Goal: Information Seeking & Learning: Check status

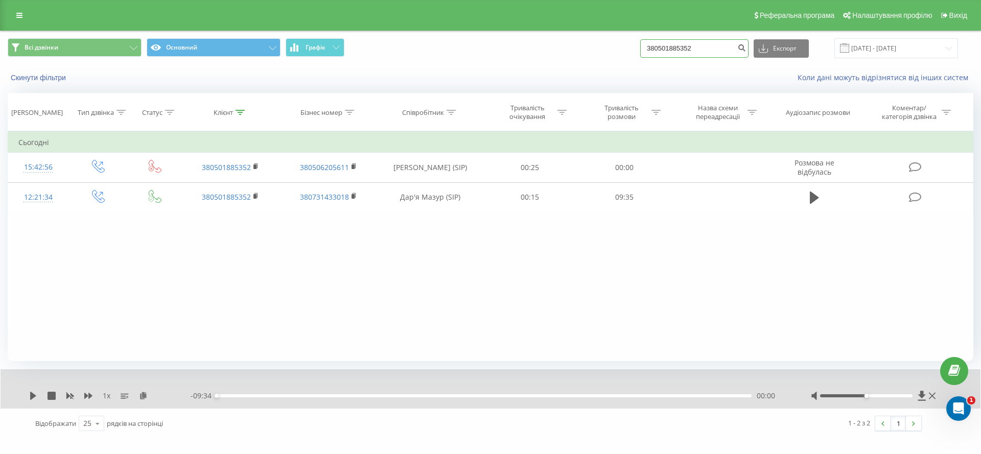
click at [685, 44] on input "380501885352" at bounding box center [694, 48] width 108 height 18
paste input "3360146"
type input "380503360146"
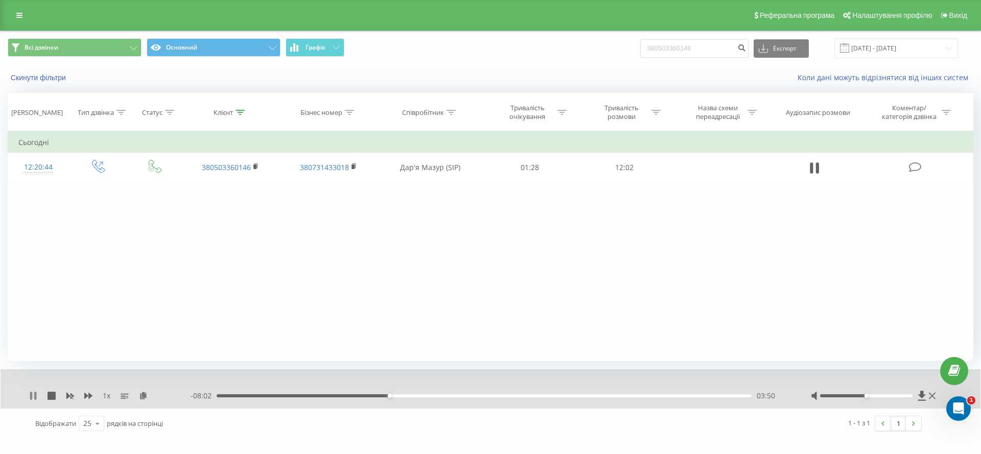
click at [30, 396] on icon at bounding box center [31, 396] width 2 height 8
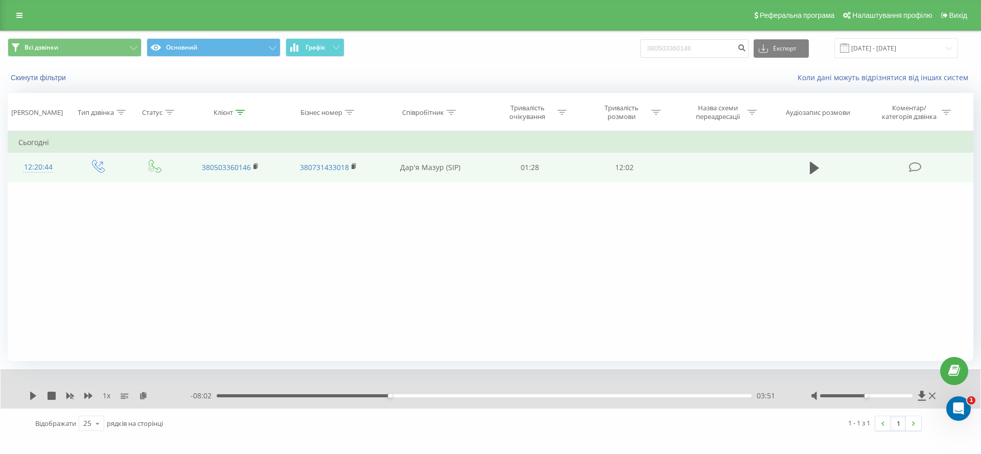
click at [175, 161] on td at bounding box center [155, 168] width 53 height 30
click at [44, 161] on div "12:20:44" at bounding box center [38, 167] width 40 height 20
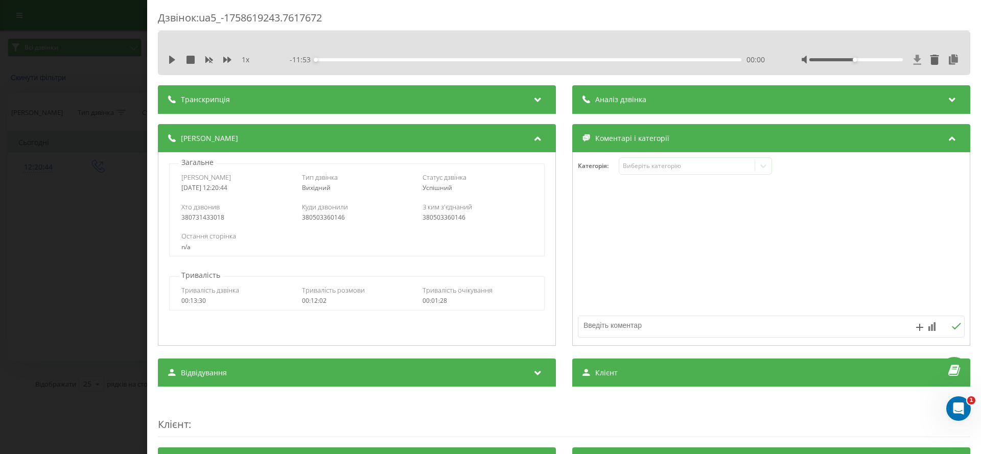
click at [914, 57] on icon at bounding box center [918, 60] width 8 height 10
